Goal: Task Accomplishment & Management: Use online tool/utility

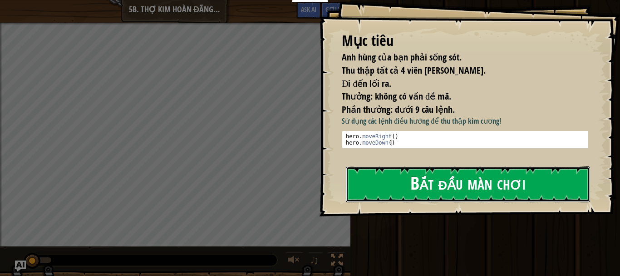
click at [510, 166] on button "Bắt đầu màn chơi" at bounding box center [468, 184] width 244 height 36
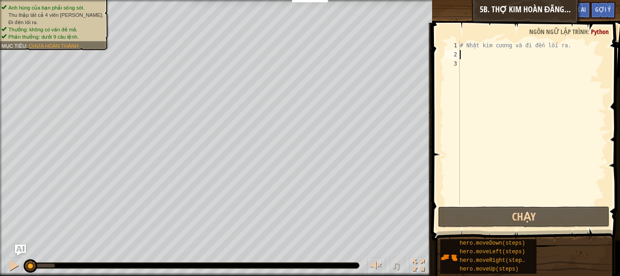
click at [474, 57] on div "# Nhặt kim cương và đi đến lối ra." at bounding box center [532, 132] width 148 height 182
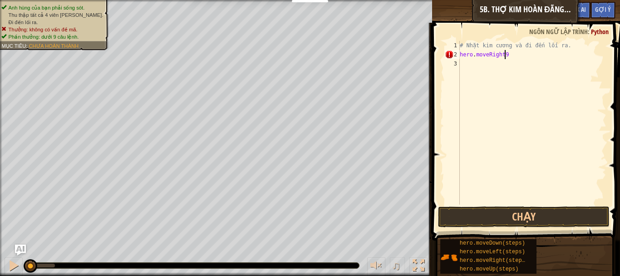
scroll to position [4, 3]
type textarea "hero.moveRight()"
type textarea "hero.moveDown()"
click at [465, 227] on span at bounding box center [527, 118] width 195 height 244
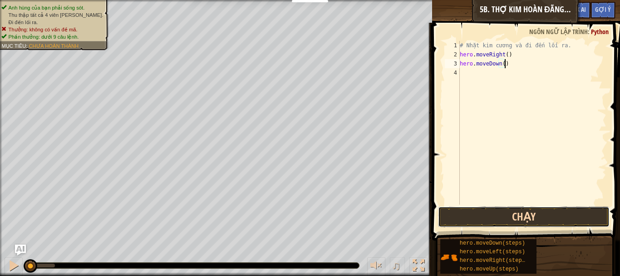
click at [466, 224] on button "Chạy" at bounding box center [524, 216] width 172 height 21
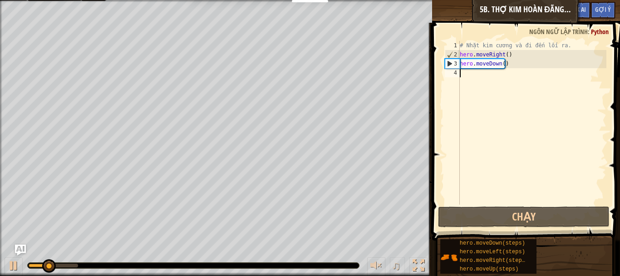
click at [472, 74] on div "# Nhặt kim cương và đi đến lối ra. hero . moveRight ( ) hero . moveDown ( )" at bounding box center [532, 132] width 148 height 182
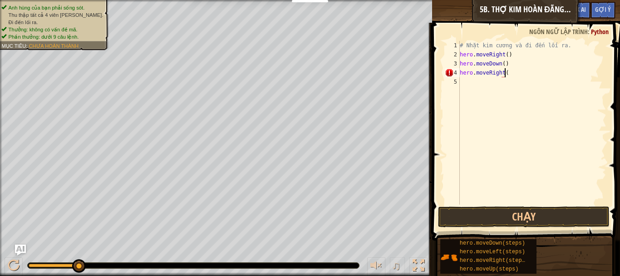
scroll to position [4, 4]
type textarea "hero.moveRight(2)"
click at [468, 87] on div "# Nhặt kim cương và đi đến lối ra. hero . moveRight ( ) hero . moveDown ( ) her…" at bounding box center [532, 132] width 148 height 182
type textarea "hero.moveUp()"
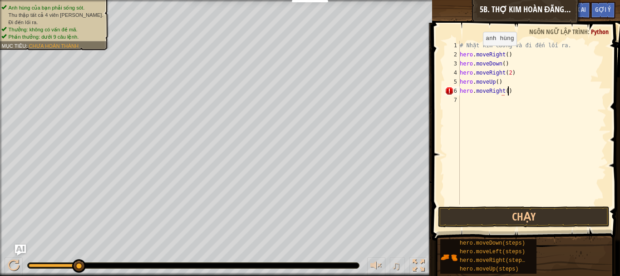
scroll to position [4, 4]
type textarea "hero.moveRight()"
